Goal: Task Accomplishment & Management: Manage account settings

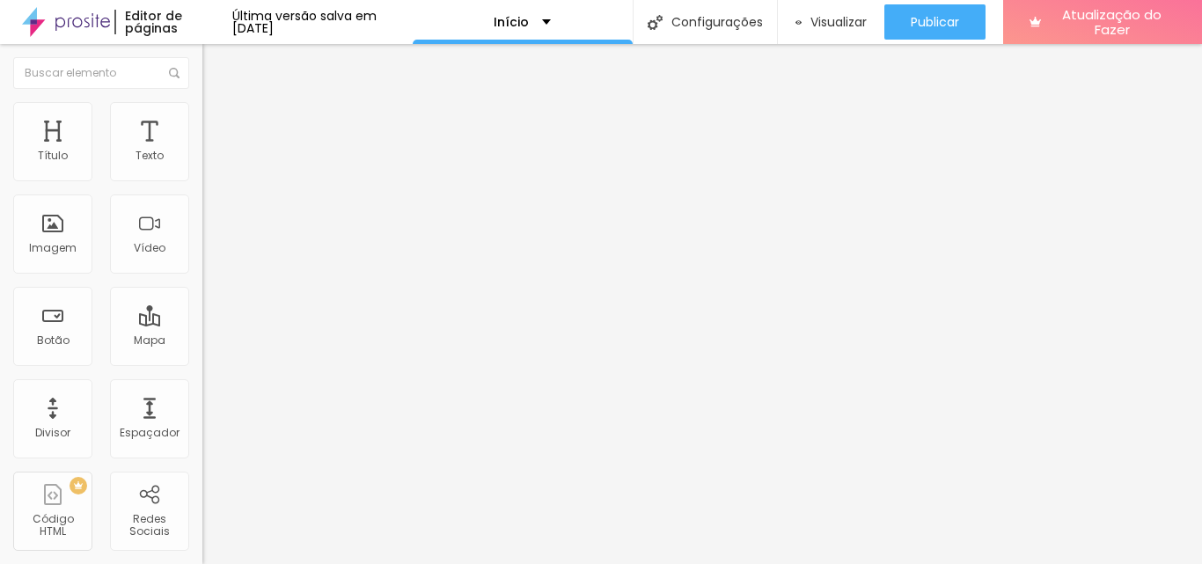
click at [213, 151] on font "Trocar imagem" at bounding box center [255, 143] width 85 height 15
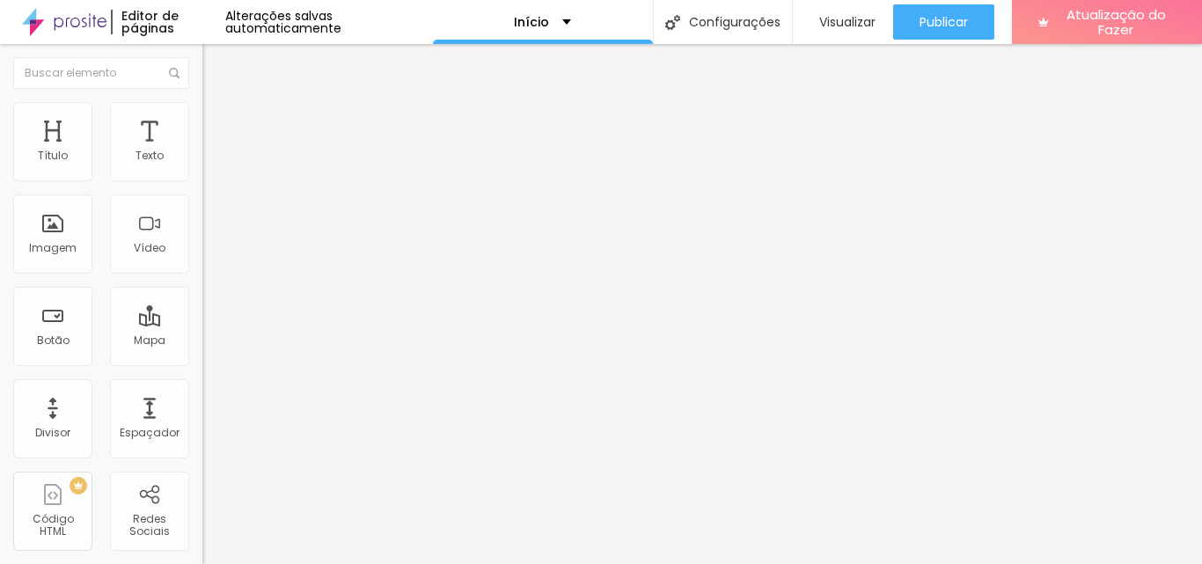
click at [202, 151] on span "Trocar imagem" at bounding box center [250, 143] width 96 height 15
click at [213, 151] on font "Trocar imagem" at bounding box center [255, 143] width 85 height 15
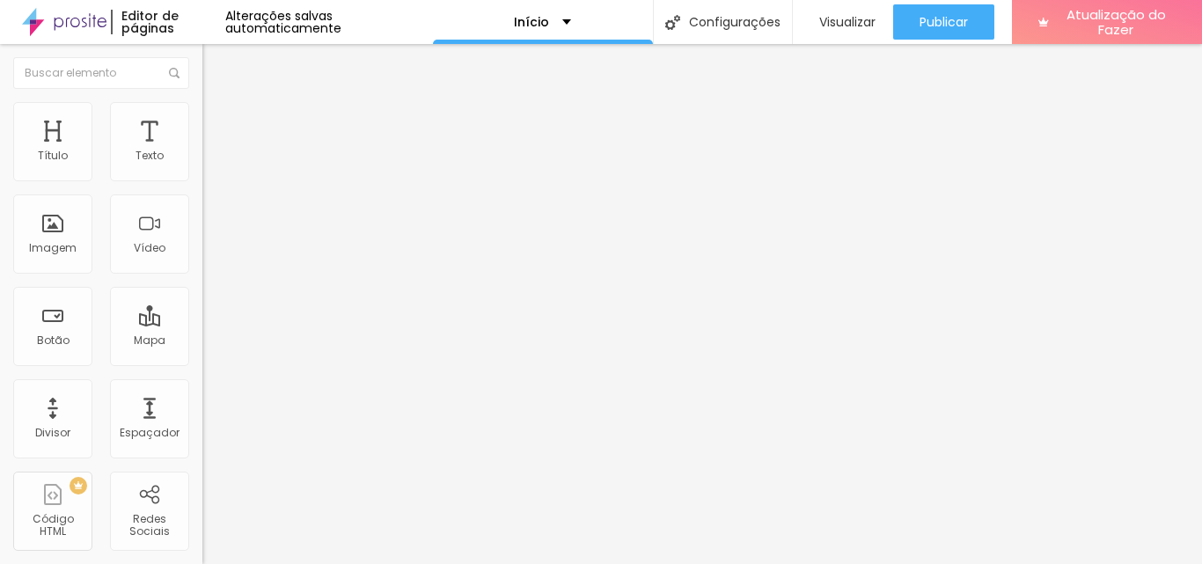
click at [213, 151] on font "Trocar imagem" at bounding box center [255, 143] width 85 height 15
click at [342, 15] on font "Alterações salvas automaticamente" at bounding box center [283, 22] width 116 height 30
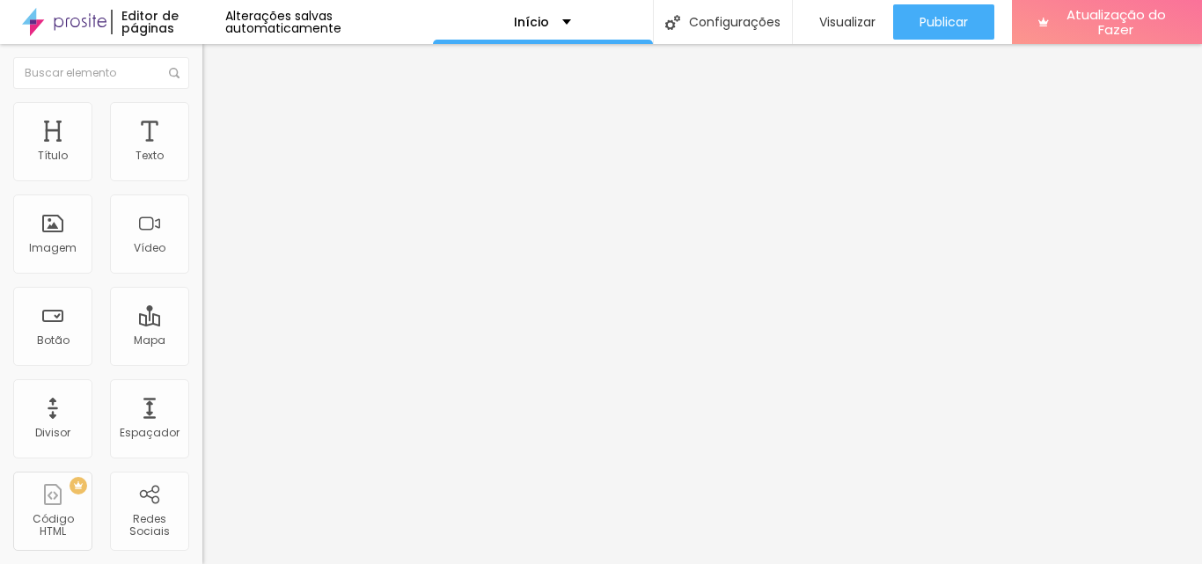
click at [334, 24] on font "Alterações salvas automaticamente" at bounding box center [283, 22] width 116 height 30
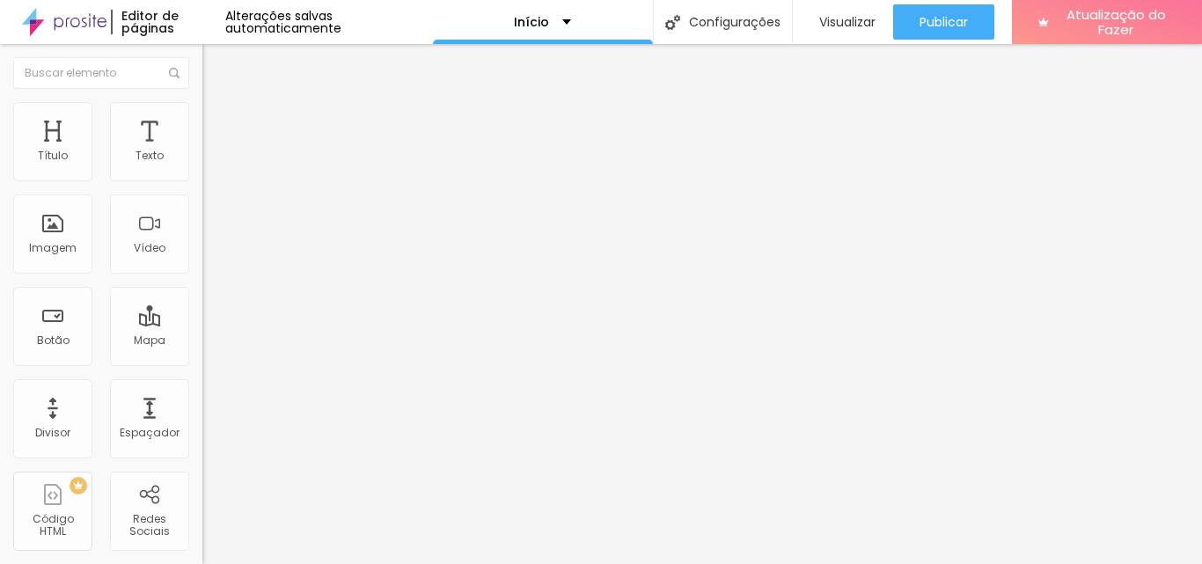
click at [218, 121] on font "Estilo" at bounding box center [231, 114] width 27 height 15
click at [202, 120] on img at bounding box center [210, 128] width 16 height 16
click at [202, 112] on ul "Conteúdo Estilo Avançado" at bounding box center [303, 111] width 202 height 53
click at [218, 118] on font "Estilo" at bounding box center [231, 114] width 27 height 15
click at [202, 452] on button "Voltar ao padrão" at bounding box center [262, 462] width 120 height 20
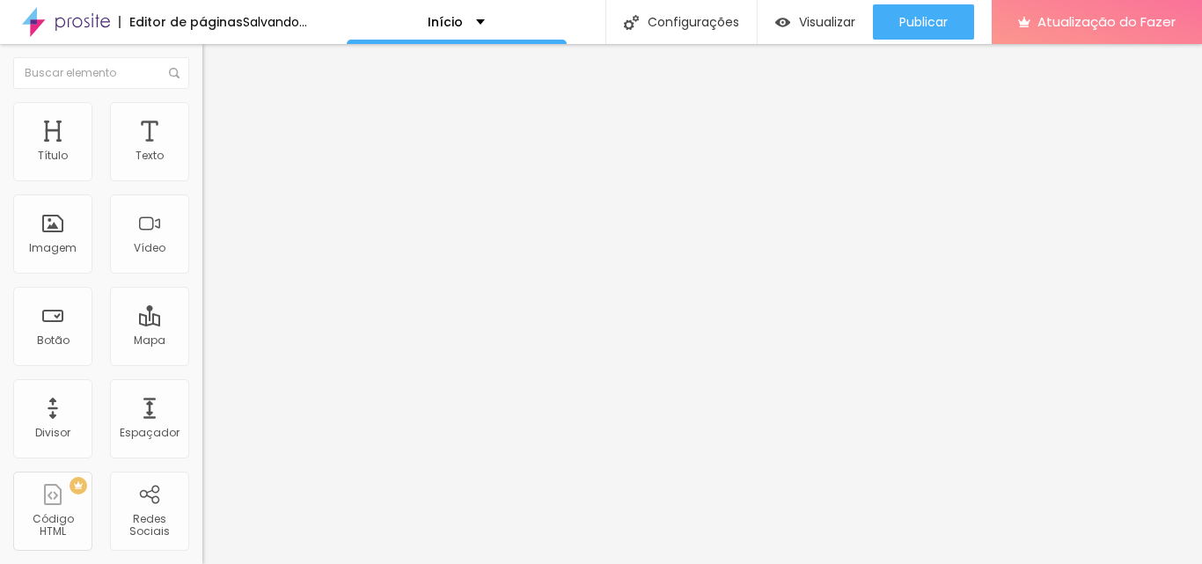
click at [202, 473] on button "button" at bounding box center [214, 482] width 25 height 18
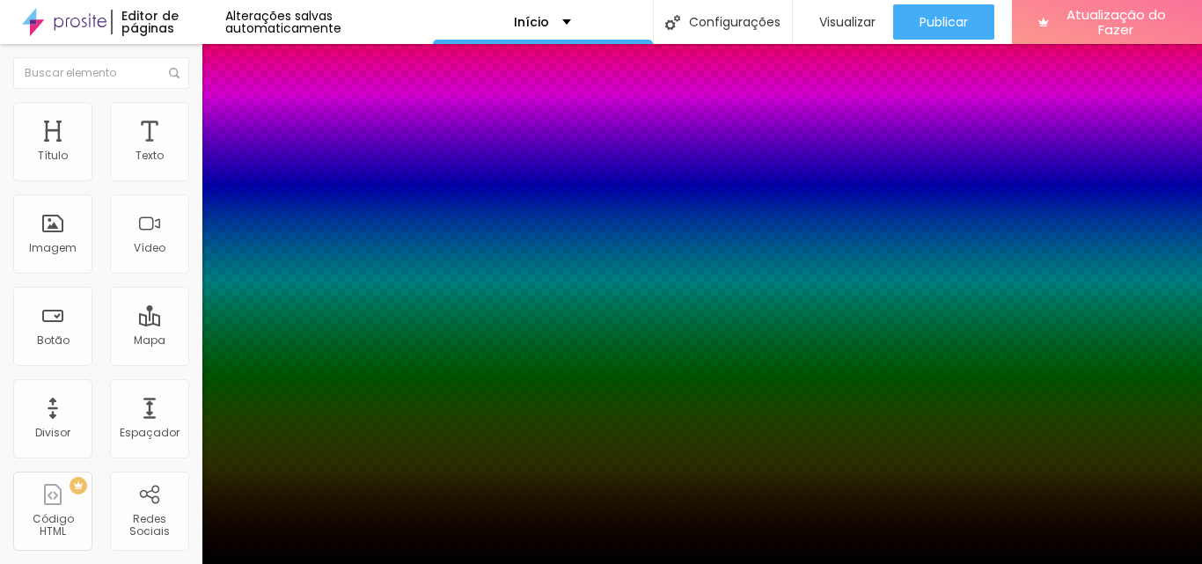
type input "0"
drag, startPoint x: 294, startPoint y: 485, endPoint x: 263, endPoint y: 485, distance: 30.8
type input "0"
click at [97, 563] on div at bounding box center [601, 564] width 1202 height 0
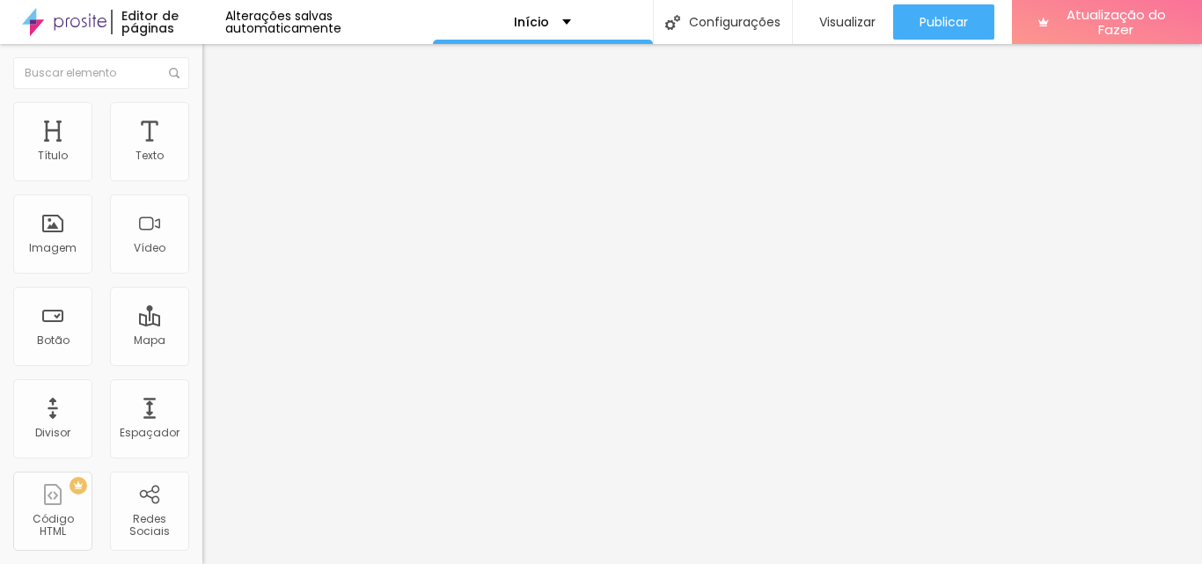
click at [202, 100] on img at bounding box center [210, 93] width 16 height 16
click at [202, 376] on div "URL" at bounding box center [303, 354] width 202 height 43
click at [202, 276] on font "Original" at bounding box center [223, 268] width 42 height 15
click at [213, 151] on font "Trocar imagem" at bounding box center [255, 143] width 85 height 15
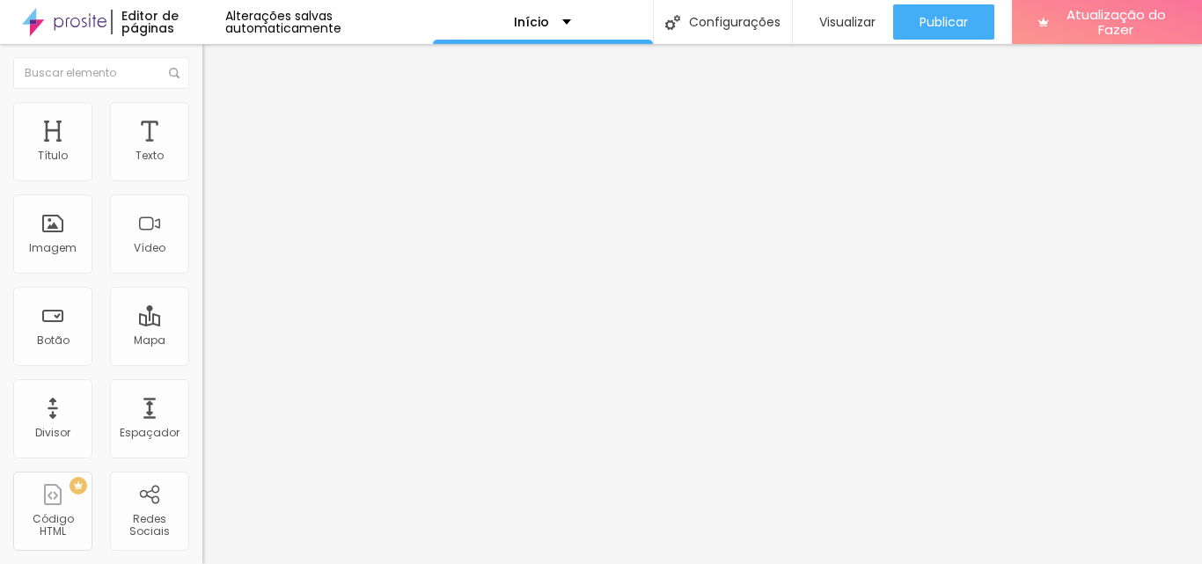
click at [370, 563] on div "Subindo 0/0 arquivos" at bounding box center [601, 569] width 1202 height 11
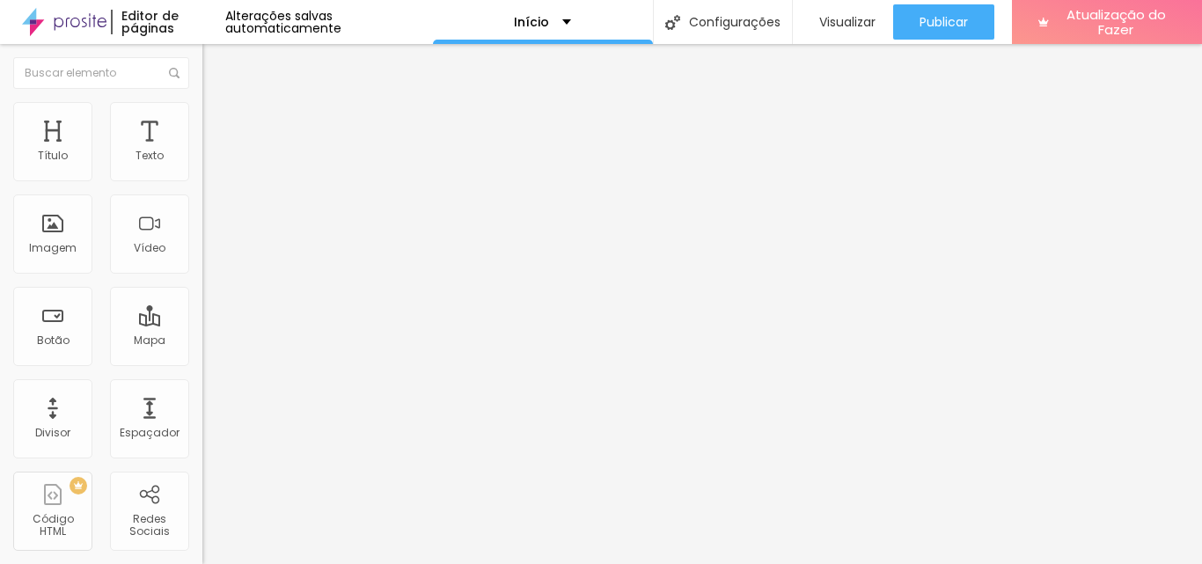
click at [218, 121] on font "Estilo" at bounding box center [231, 114] width 27 height 15
click at [202, 120] on li "Avançado" at bounding box center [303, 129] width 202 height 18
click at [202, 115] on li "Estilo" at bounding box center [303, 111] width 202 height 18
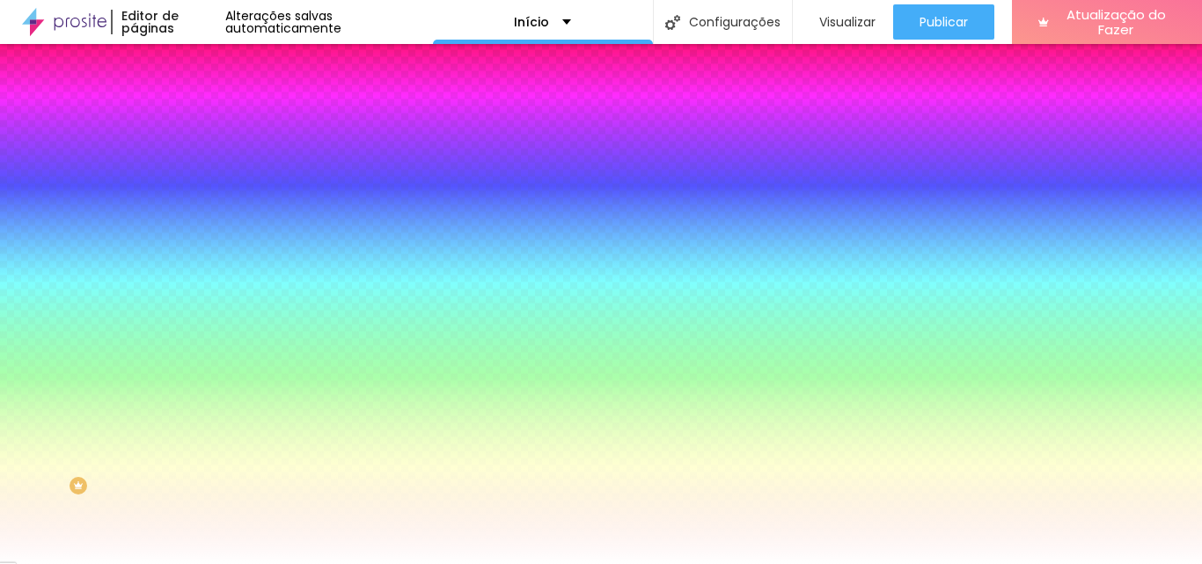
click at [202, 168] on div at bounding box center [303, 168] width 202 height 0
click at [202, 176] on input "#FFFFFF" at bounding box center [307, 177] width 211 height 18
click at [202, 388] on div "Editar nulo Conteúdo Estilo Avançado Cor de fundo Voltar ao padrão #FFFFFF Somb…" at bounding box center [303, 304] width 202 height 520
click at [202, 365] on div "Editar nulo Conteúdo Estilo Avançado Cor de fundo Voltar ao padrão #FFFFFF Somb…" at bounding box center [303, 304] width 202 height 520
click at [202, 120] on li "Avançado" at bounding box center [303, 129] width 202 height 18
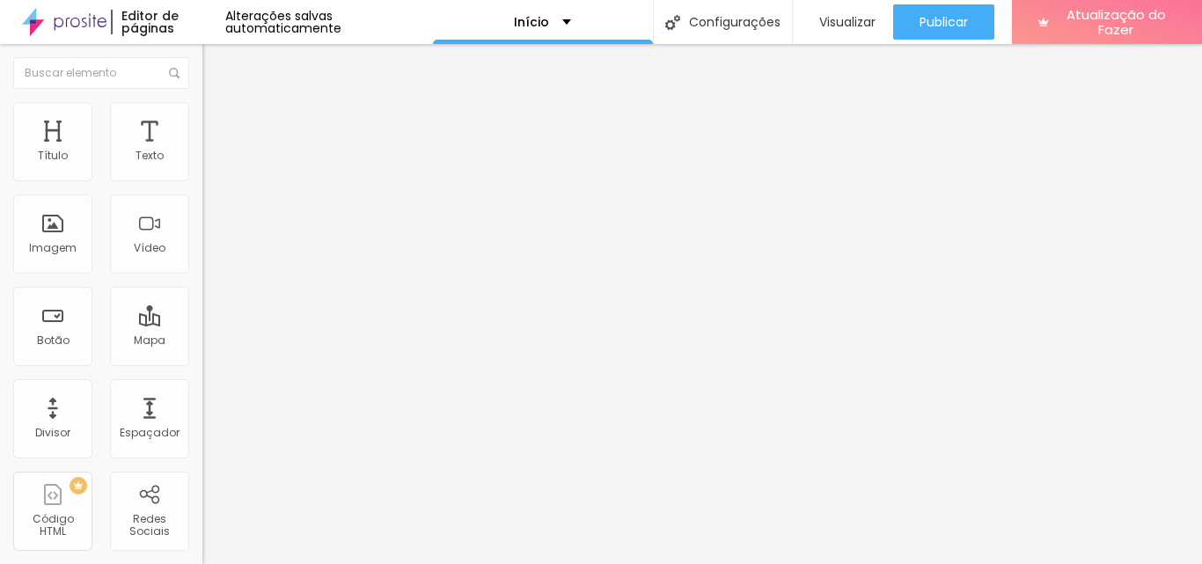
click at [202, 114] on li "Estilo" at bounding box center [303, 111] width 202 height 18
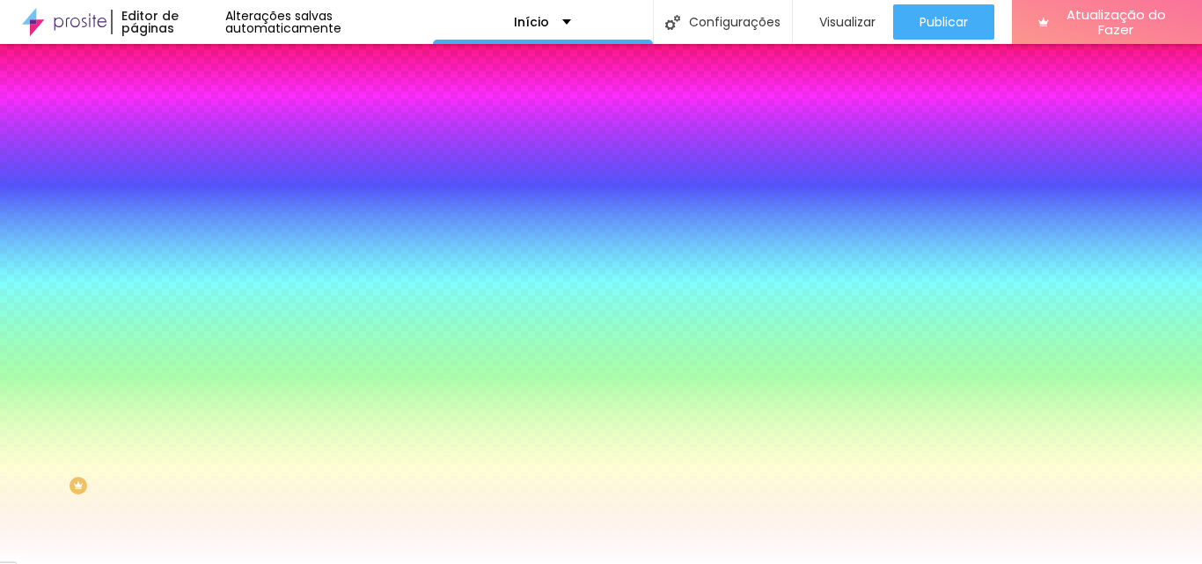
click at [202, 226] on button "Voltar ao padrão" at bounding box center [262, 217] width 120 height 20
click at [209, 229] on icon "button" at bounding box center [214, 234] width 11 height 11
click at [114, 563] on div at bounding box center [601, 564] width 1202 height 0
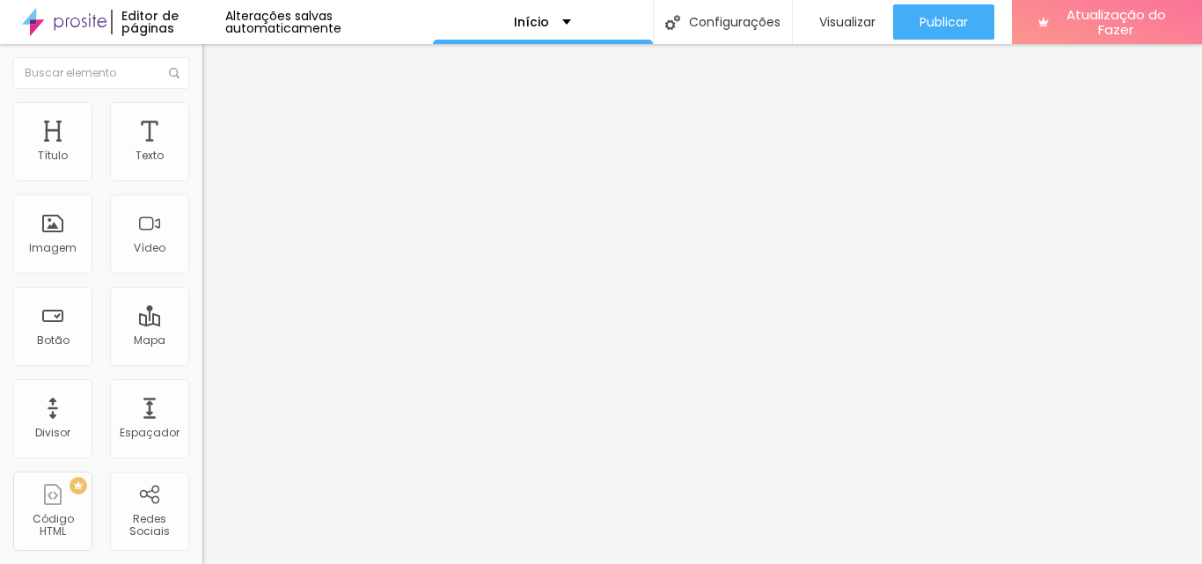
click at [218, 121] on font "Estilo" at bounding box center [231, 114] width 27 height 15
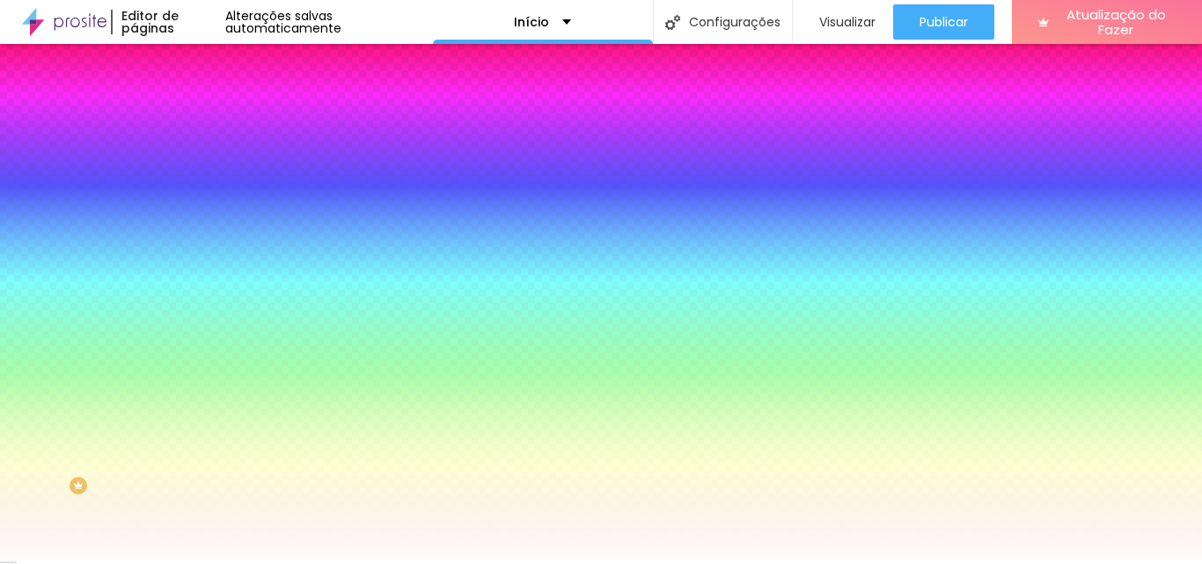
click at [202, 168] on div at bounding box center [303, 168] width 202 height 0
click at [202, 182] on input "#FFFFFF" at bounding box center [307, 177] width 211 height 18
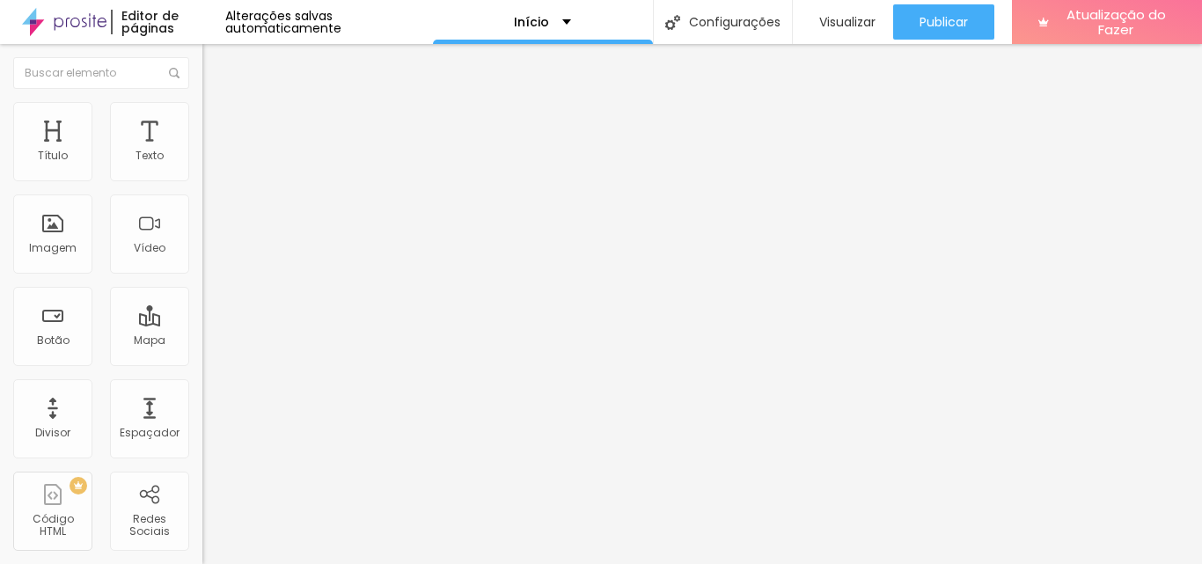
click at [202, 114] on ul "Conteúdo Estilo Avançado" at bounding box center [303, 111] width 202 height 53
click at [202, 113] on img at bounding box center [210, 110] width 16 height 16
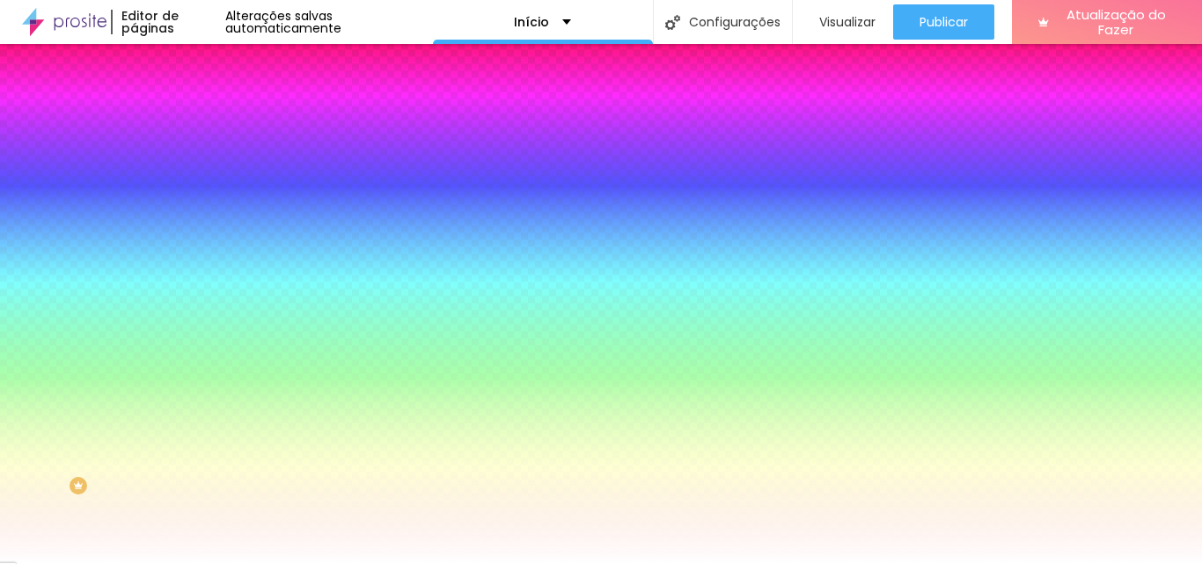
click at [202, 120] on li "Avançado" at bounding box center [303, 129] width 202 height 18
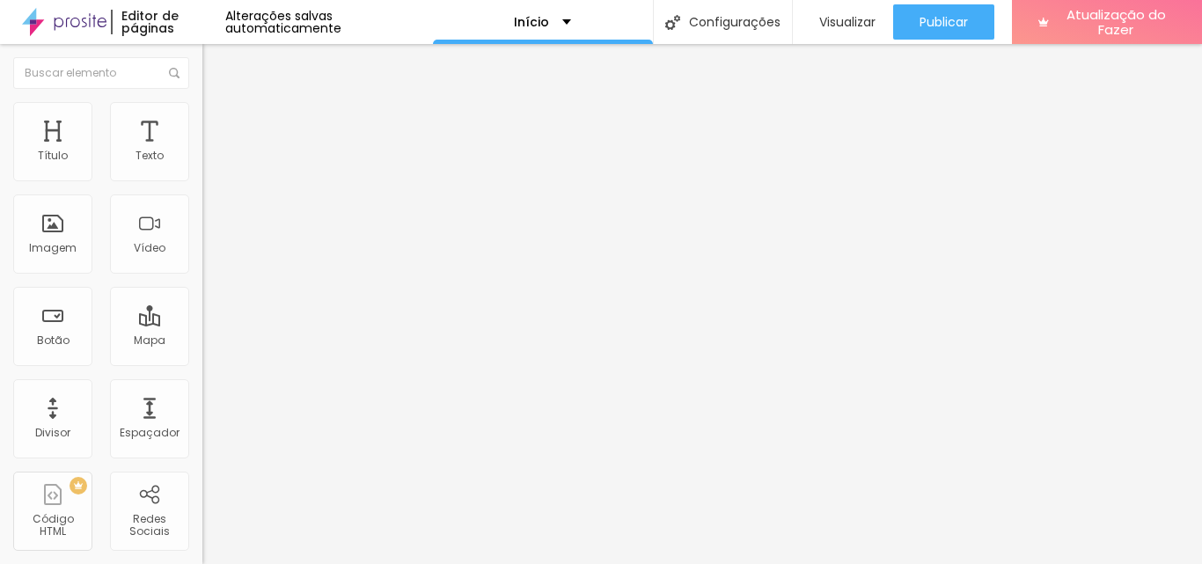
click at [218, 121] on font "Estilo" at bounding box center [231, 114] width 27 height 15
click at [218, 118] on font "Estilo" at bounding box center [231, 114] width 27 height 15
click at [202, 431] on div "Sombra DESATIVADO Voltar ao padrão" at bounding box center [303, 461] width 202 height 60
click at [209, 455] on icon "button" at bounding box center [215, 461] width 12 height 12
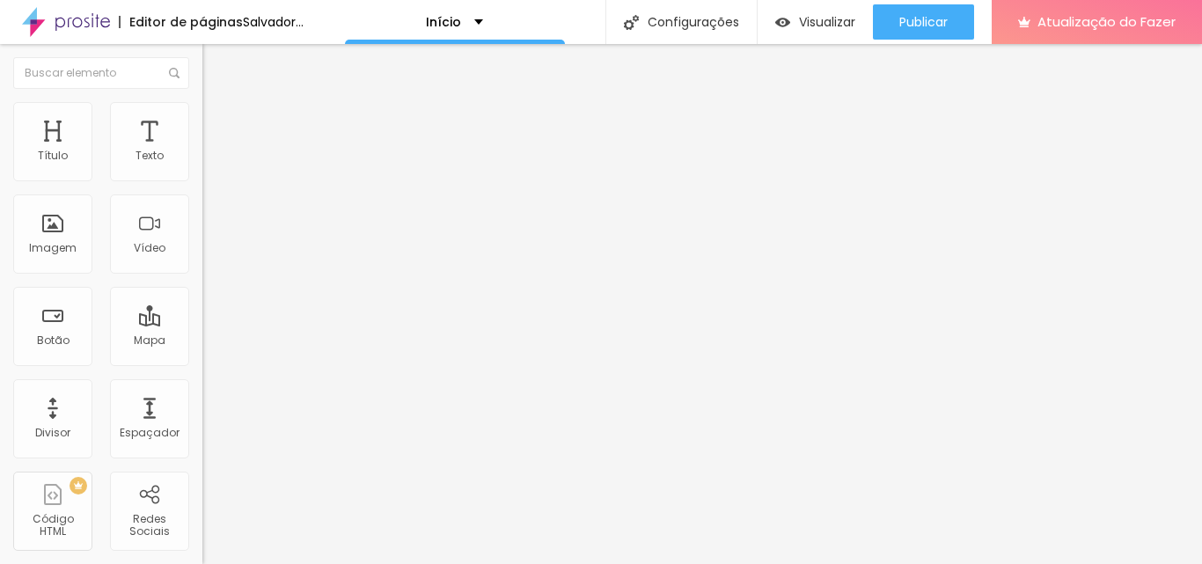
drag, startPoint x: 37, startPoint y: 217, endPoint x: 85, endPoint y: 219, distance: 48.5
click at [202, 386] on div at bounding box center [303, 394] width 202 height 16
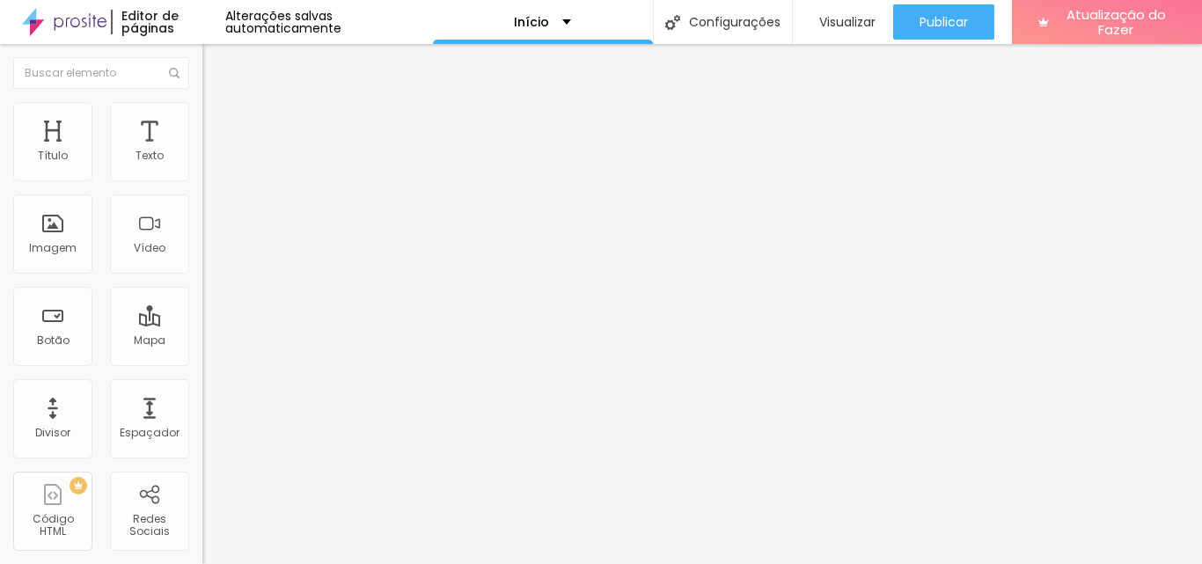
type input "83"
click at [202, 386] on input "range" at bounding box center [259, 393] width 114 height 14
type input "5"
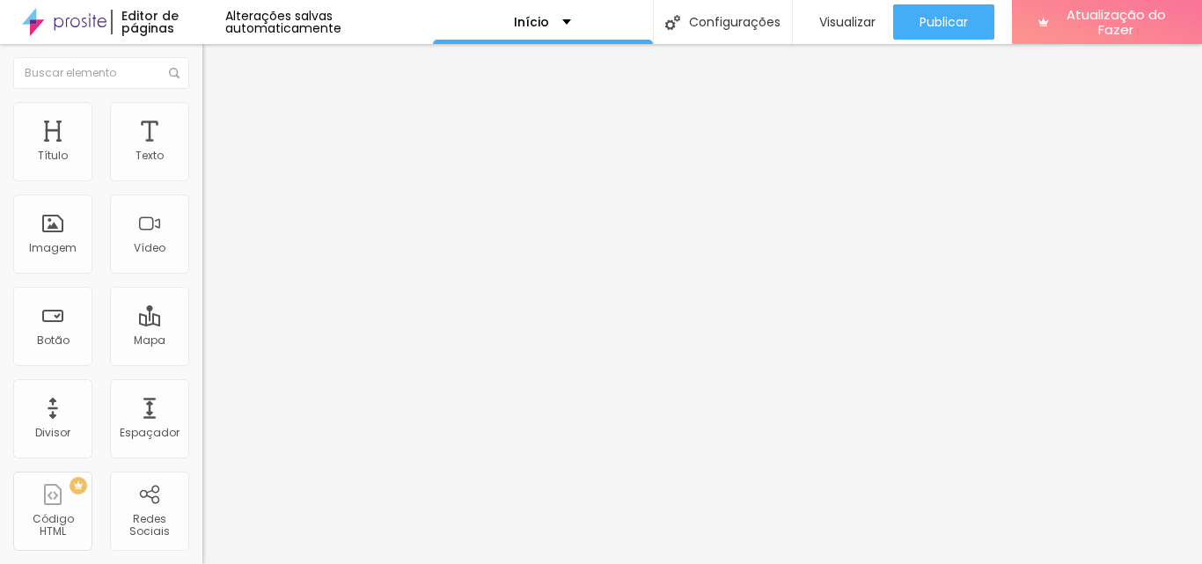
type input "0"
drag, startPoint x: 85, startPoint y: 219, endPoint x: 16, endPoint y: 217, distance: 69.6
type input "0"
click at [202, 386] on input "range" at bounding box center [259, 393] width 114 height 14
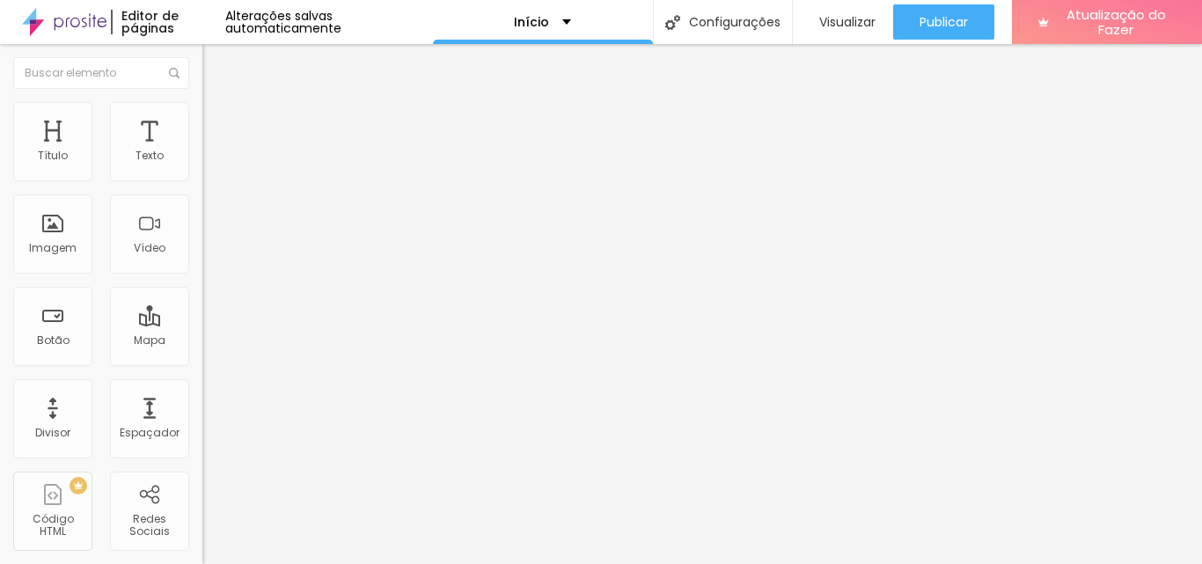
click at [202, 439] on font "DESATIVADO" at bounding box center [234, 446] width 64 height 15
click at [202, 120] on li "Avançado" at bounding box center [303, 129] width 202 height 18
click at [202, 115] on li "Estilo" at bounding box center [303, 111] width 202 height 18
click at [218, 124] on font "Avançado" at bounding box center [247, 131] width 58 height 15
click at [202, 107] on img at bounding box center [210, 110] width 16 height 16
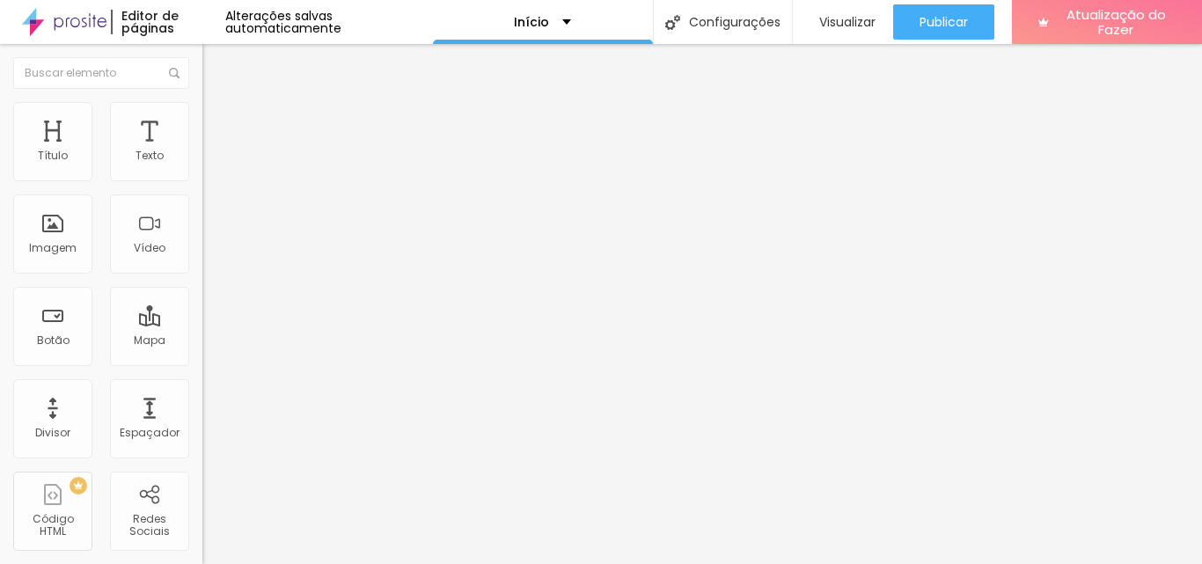
click at [202, 102] on li "Conteúdo" at bounding box center [303, 94] width 202 height 18
click at [202, 110] on img at bounding box center [210, 110] width 16 height 16
click at [218, 121] on font "Estilo" at bounding box center [231, 114] width 27 height 15
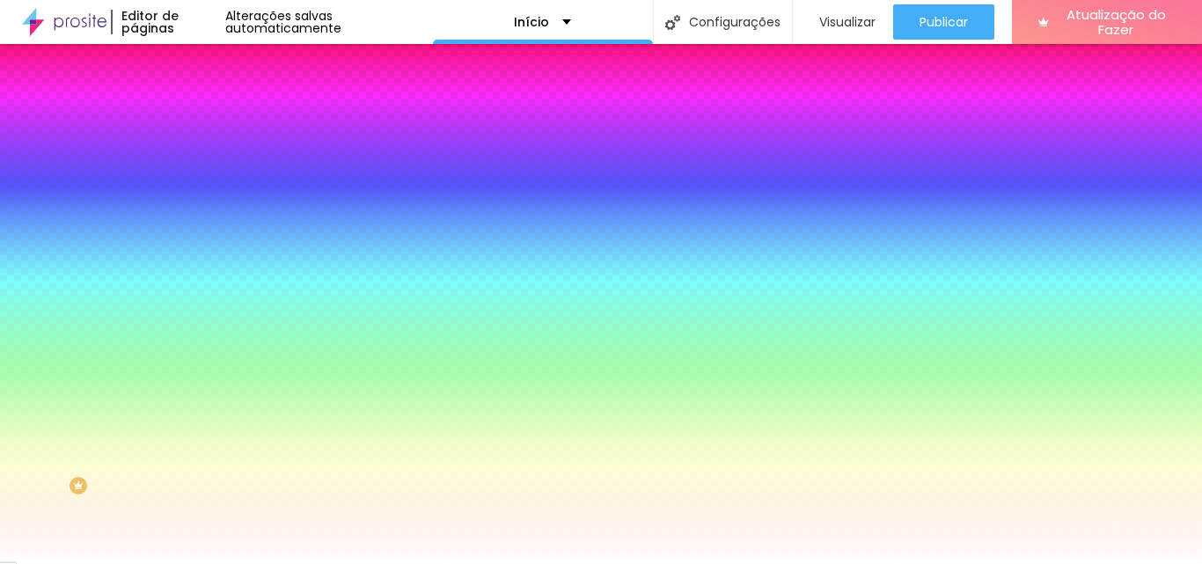
click at [218, 124] on font "Avançado" at bounding box center [247, 131] width 58 height 15
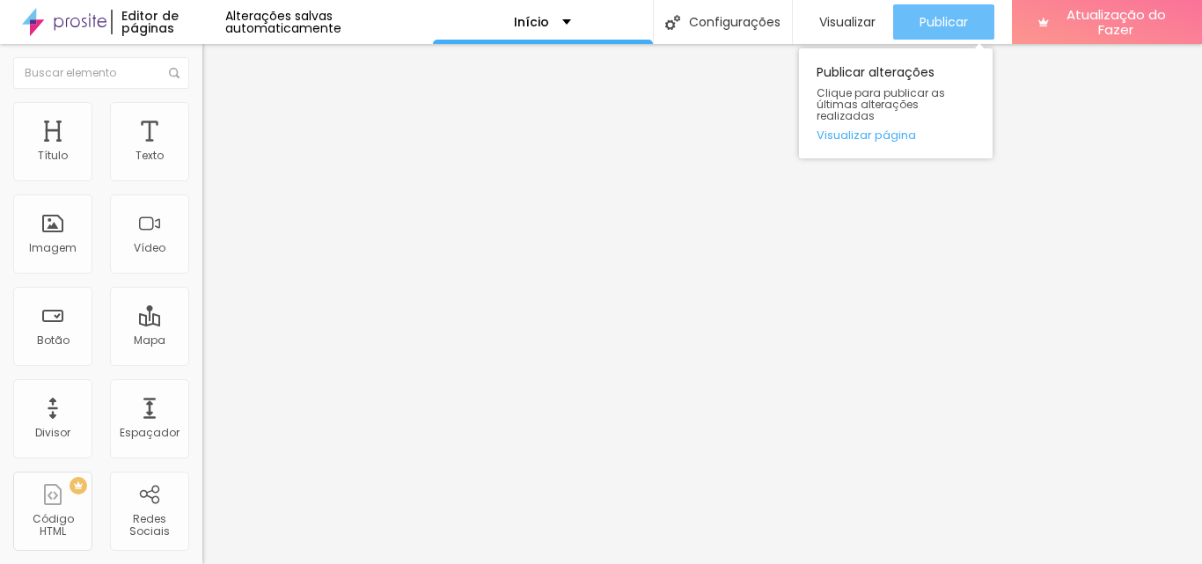
click at [942, 33] on div "Publicar" at bounding box center [944, 21] width 48 height 35
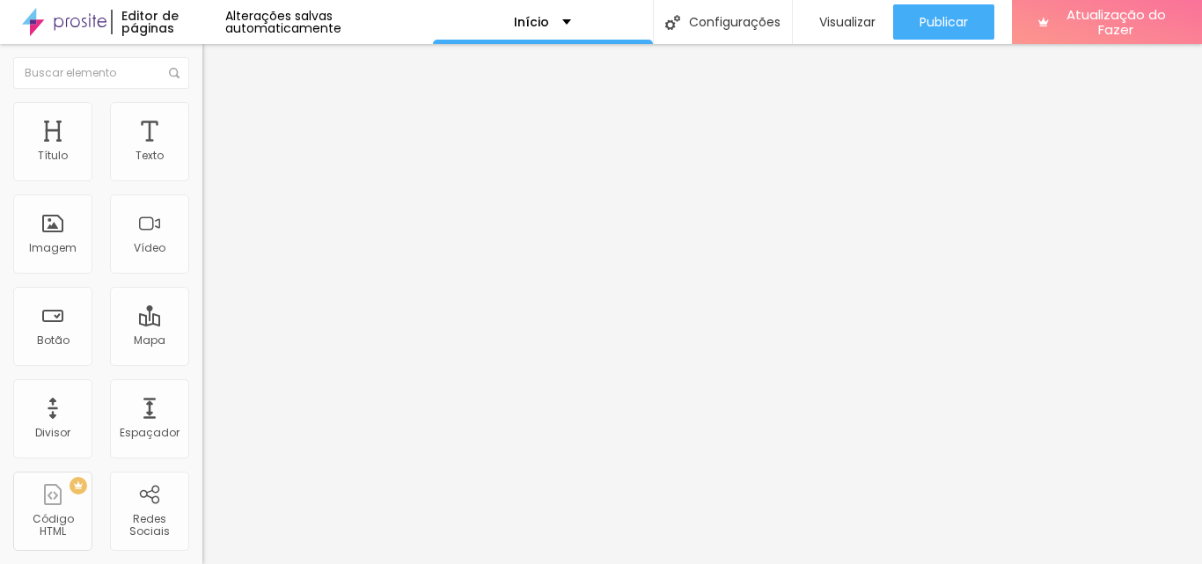
click at [218, 121] on font "Estilo" at bounding box center [231, 114] width 27 height 15
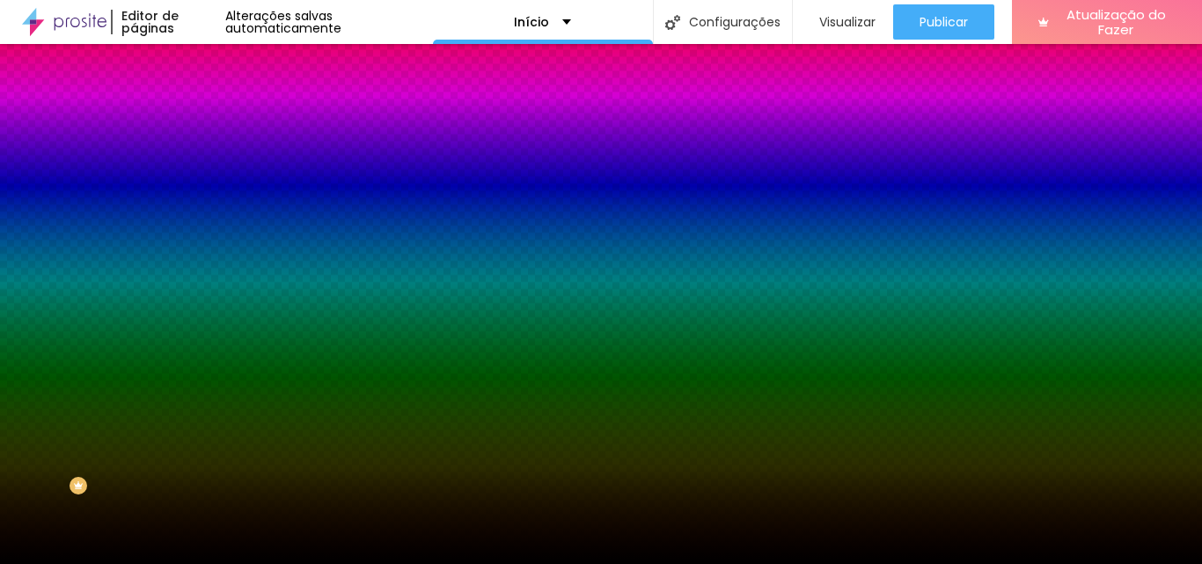
click at [213, 162] on font "Trocar imagem" at bounding box center [255, 154] width 85 height 15
click at [202, 183] on font "Nenhum" at bounding box center [225, 175] width 46 height 15
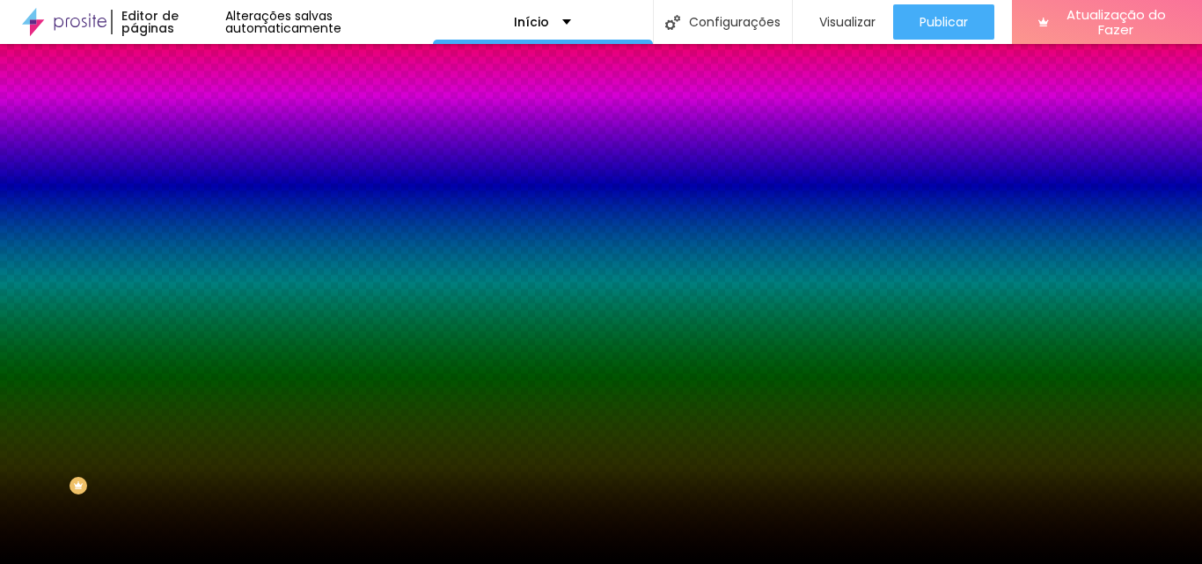
click at [202, 210] on font "Paralaxe" at bounding box center [225, 202] width 47 height 15
click at [202, 194] on span "Nenhum" at bounding box center [225, 186] width 46 height 15
click at [213, 162] on font "Trocar imagem" at bounding box center [255, 154] width 85 height 15
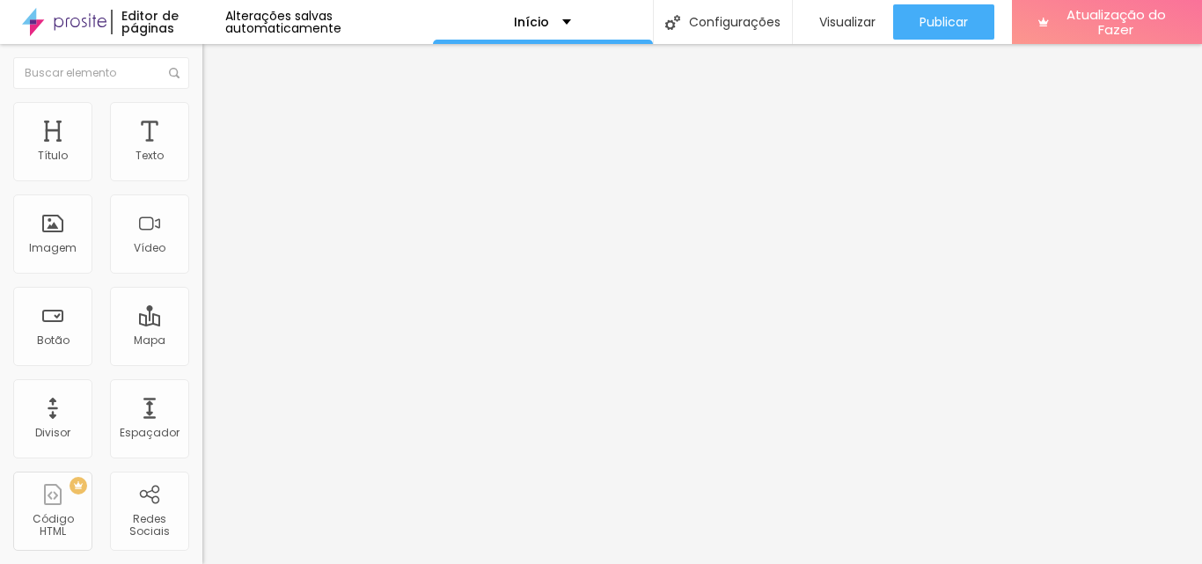
click at [213, 151] on font "Trocar imagem" at bounding box center [255, 143] width 85 height 15
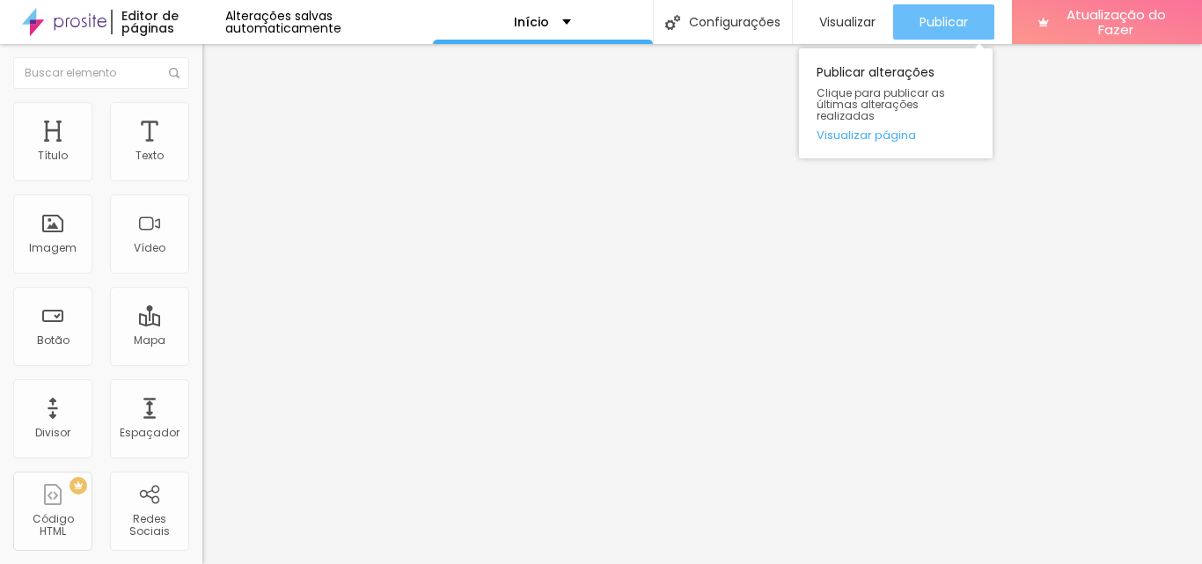
click at [953, 31] on div "Publicar" at bounding box center [944, 21] width 48 height 35
